Goal: Transaction & Acquisition: Book appointment/travel/reservation

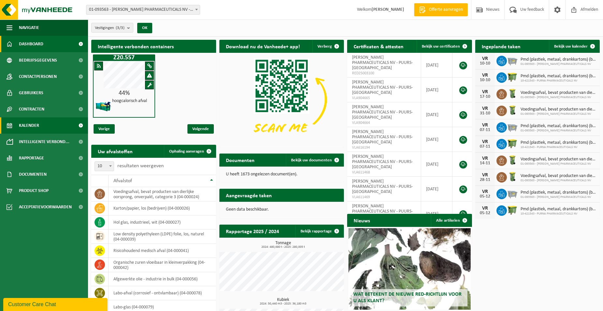
click at [28, 121] on span "Kalender" at bounding box center [29, 125] width 20 height 16
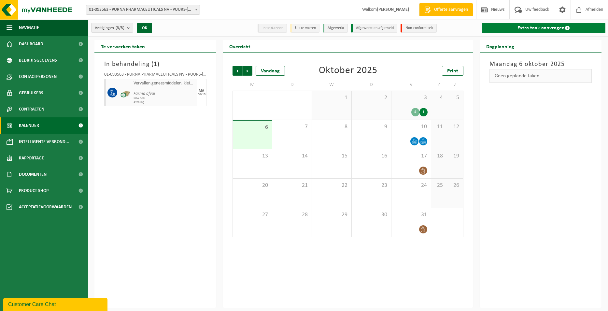
click at [512, 29] on link "Extra taak aanvragen" at bounding box center [544, 28] width 124 height 10
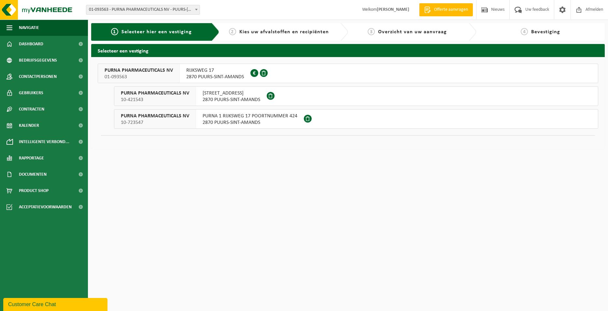
click at [195, 97] on div "PURNA PHARMACEUTICALS NV 10-421543" at bounding box center [155, 96] width 82 height 19
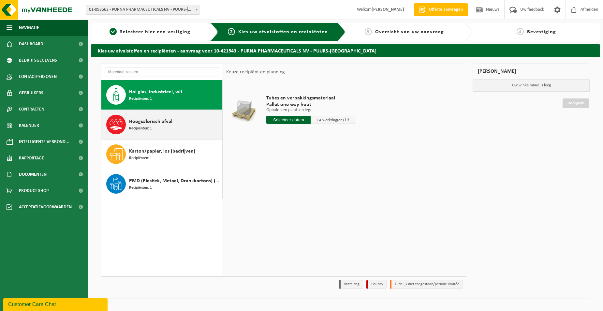
click at [176, 126] on div "Hoogcalorisch afval Recipiënten: 1" at bounding box center [175, 125] width 92 height 20
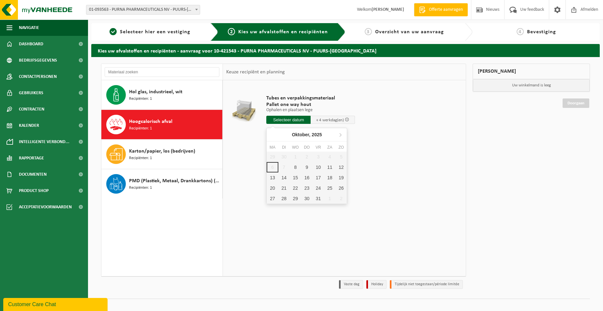
click at [289, 121] on input "text" at bounding box center [288, 120] width 44 height 8
click at [290, 169] on div "8" at bounding box center [295, 167] width 11 height 10
type input "Van 2025-10-08"
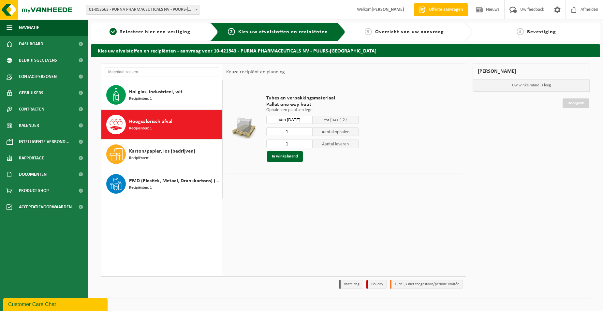
drag, startPoint x: 296, startPoint y: 133, endPoint x: 258, endPoint y: 132, distance: 38.2
click at [266, 132] on input "1" at bounding box center [289, 131] width 46 height 8
type input "30"
type input "0"
click at [308, 145] on input "0" at bounding box center [289, 143] width 46 height 8
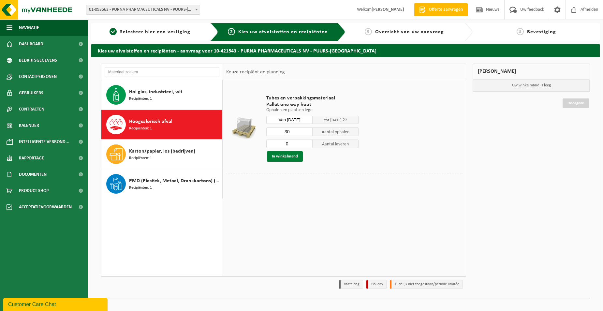
type input "30"
click at [297, 155] on button "In winkelmand" at bounding box center [285, 156] width 36 height 10
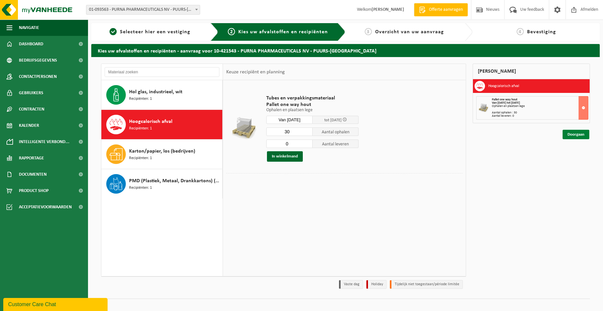
click at [576, 134] on link "Doorgaan" at bounding box center [576, 134] width 27 height 9
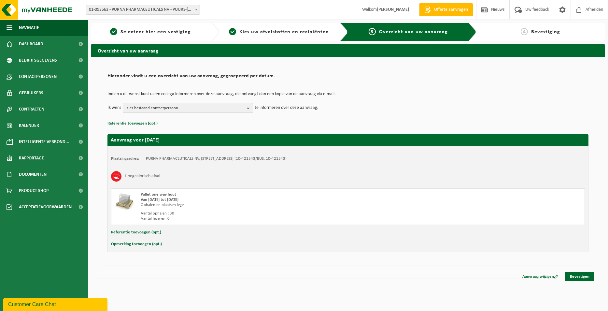
click at [188, 107] on span "Kies bestaand contactpersoon" at bounding box center [185, 108] width 118 height 10
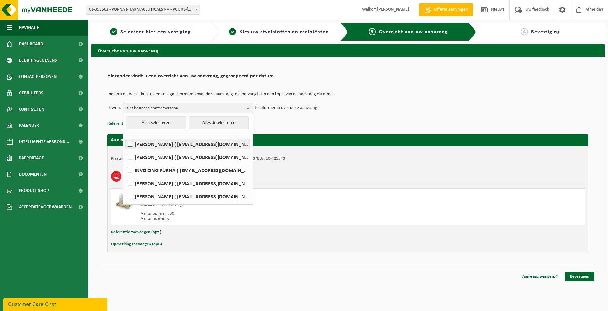
click at [150, 146] on label "Bruno Boerjan ( bbj@purna.be )" at bounding box center [188, 144] width 124 height 10
click at [125, 136] on input "Bruno Boerjan ( bbj@purna.be )" at bounding box center [124, 136] width 0 height 0
checkbox input "true"
click at [147, 157] on label "GUNTER DE HELT ( gdh@purna.be )" at bounding box center [188, 157] width 124 height 10
click at [125, 149] on input "GUNTER DE HELT ( gdh@purna.be )" at bounding box center [124, 149] width 0 height 0
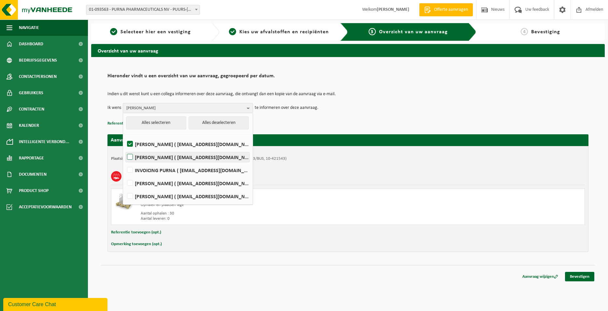
checkbox input "true"
click at [575, 274] on link "Bevestigen" at bounding box center [579, 276] width 29 height 9
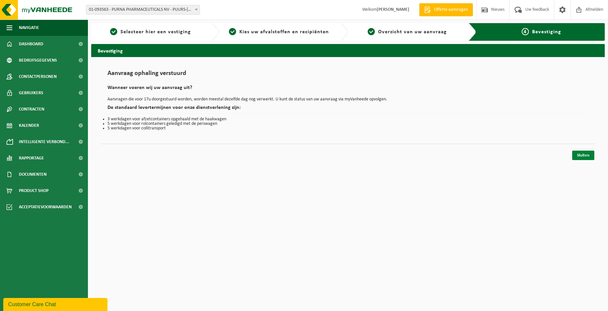
click at [585, 154] on link "Sluiten" at bounding box center [584, 155] width 22 height 9
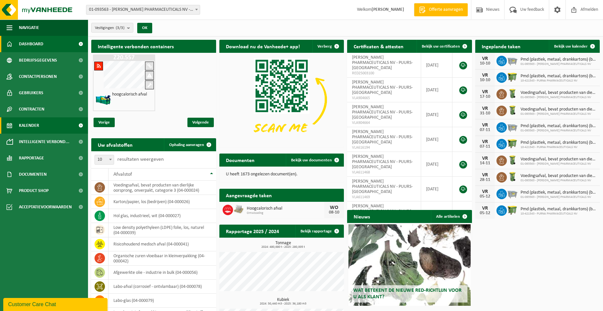
click at [27, 122] on span "Kalender" at bounding box center [29, 125] width 20 height 16
